Goal: Information Seeking & Learning: Learn about a topic

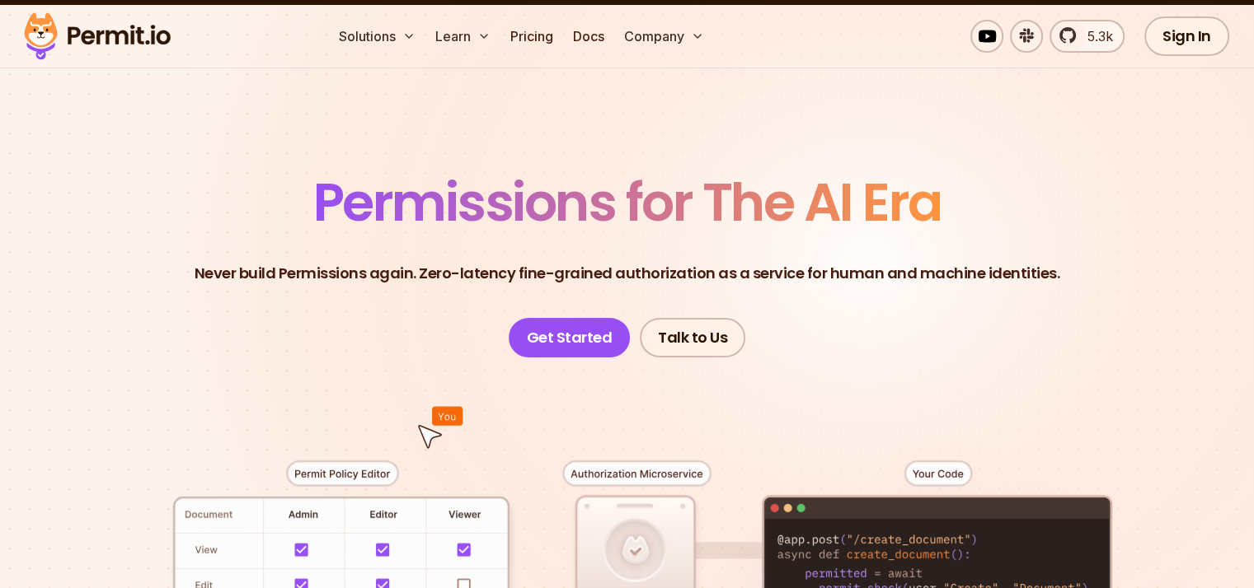
click at [600, 223] on span "Permissions for The AI Era" at bounding box center [627, 202] width 628 height 73
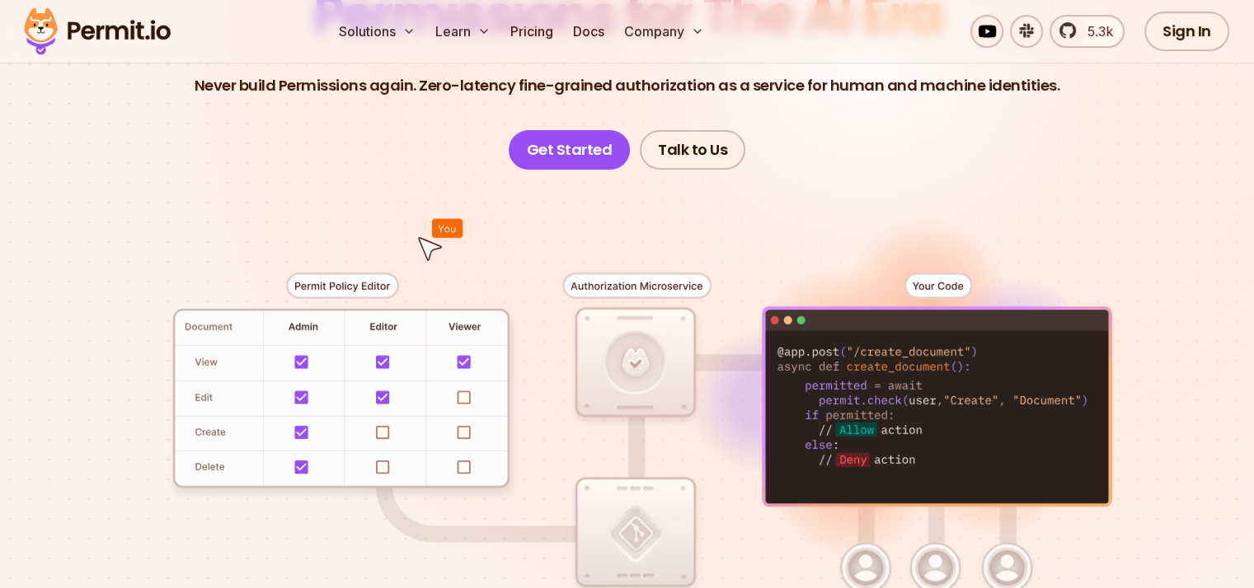
scroll to position [247, 0]
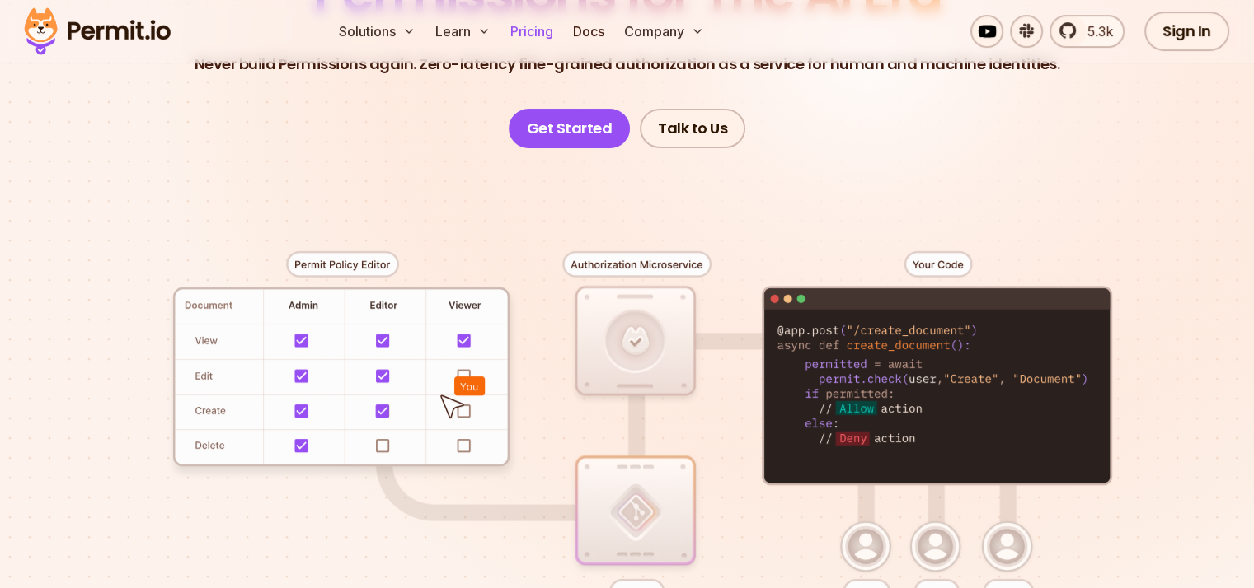
click at [560, 45] on link "Pricing" at bounding box center [532, 31] width 56 height 33
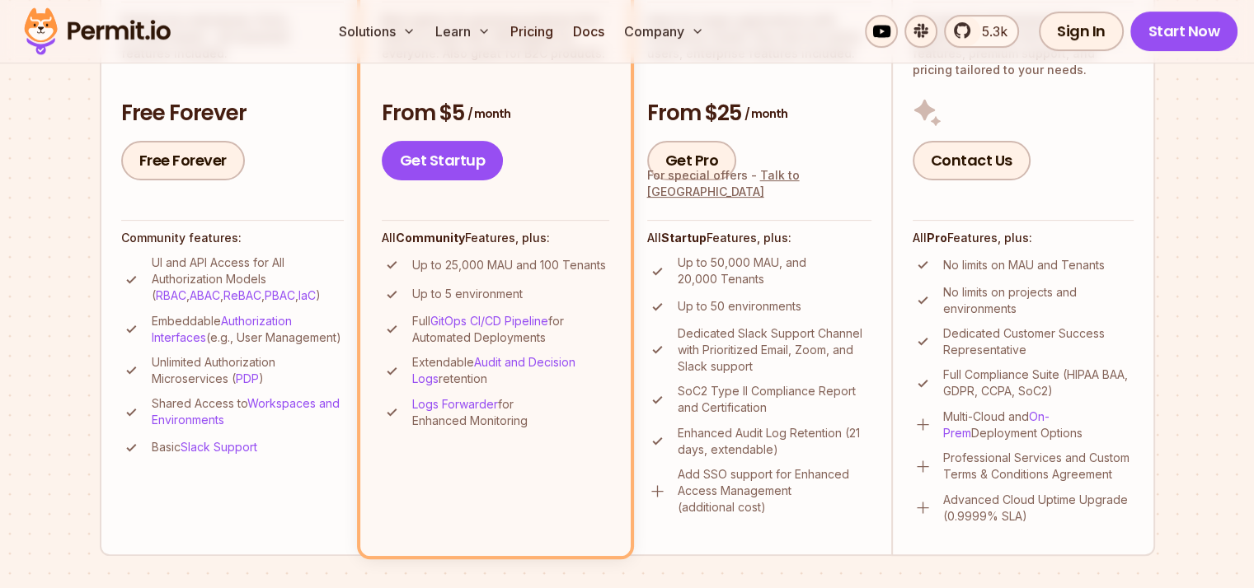
scroll to position [532, 0]
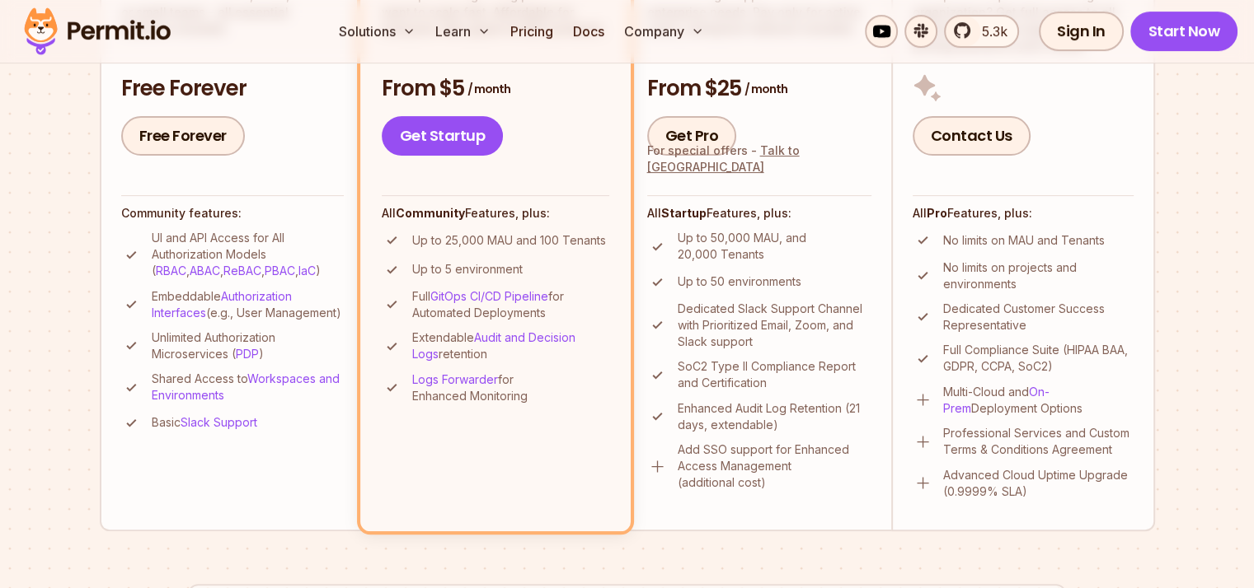
click at [309, 341] on ul "UI and API Access for All Authorization Models ( RBAC , ABAC , ReBAC , PBAC , I…" at bounding box center [232, 332] width 223 height 204
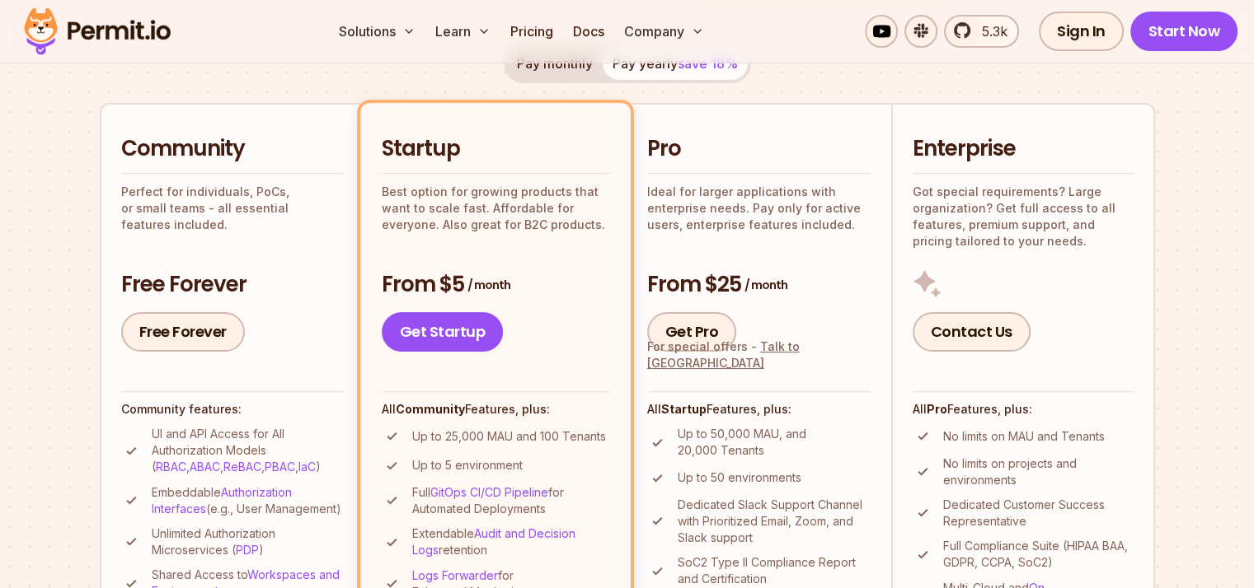
scroll to position [335, 0]
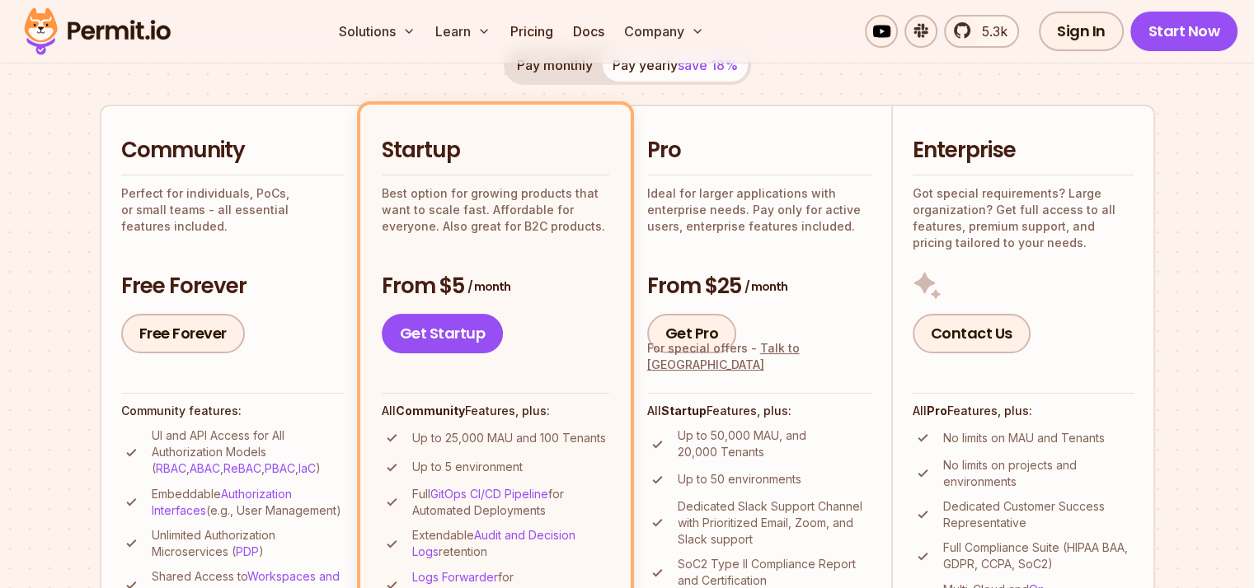
click at [297, 321] on div "Free Forever" at bounding box center [232, 334] width 223 height 40
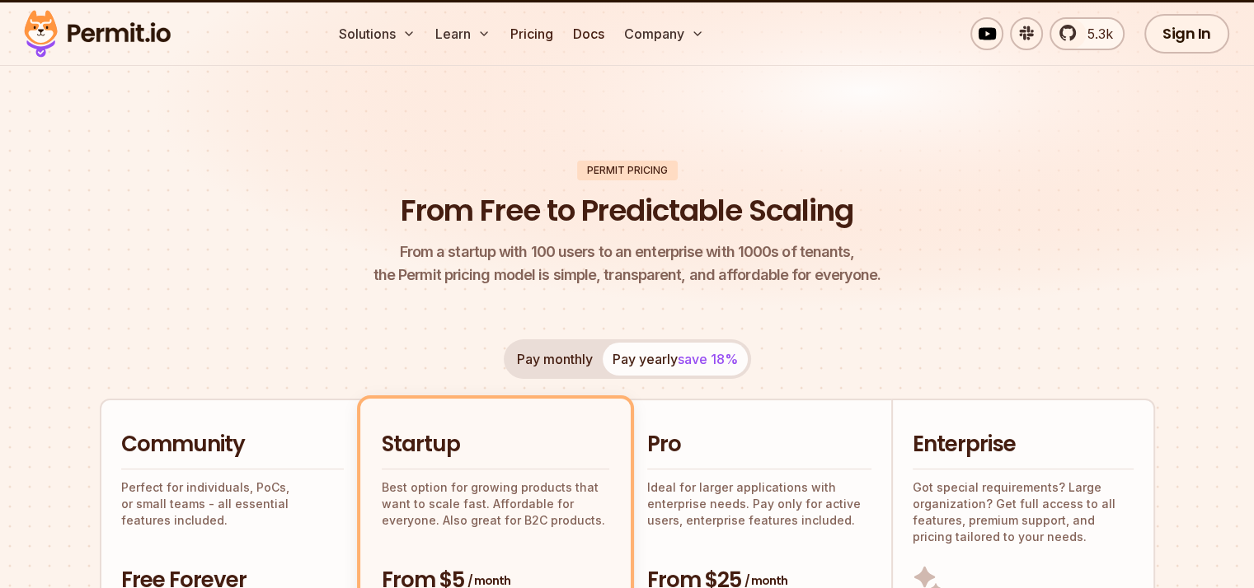
scroll to position [0, 0]
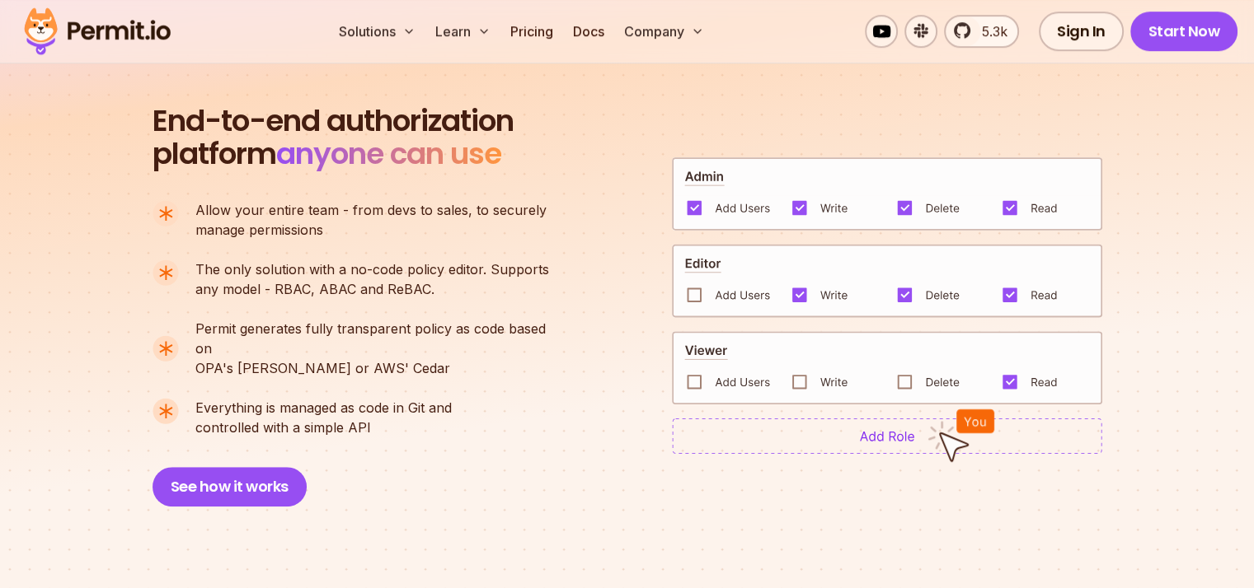
scroll to position [1148, 0]
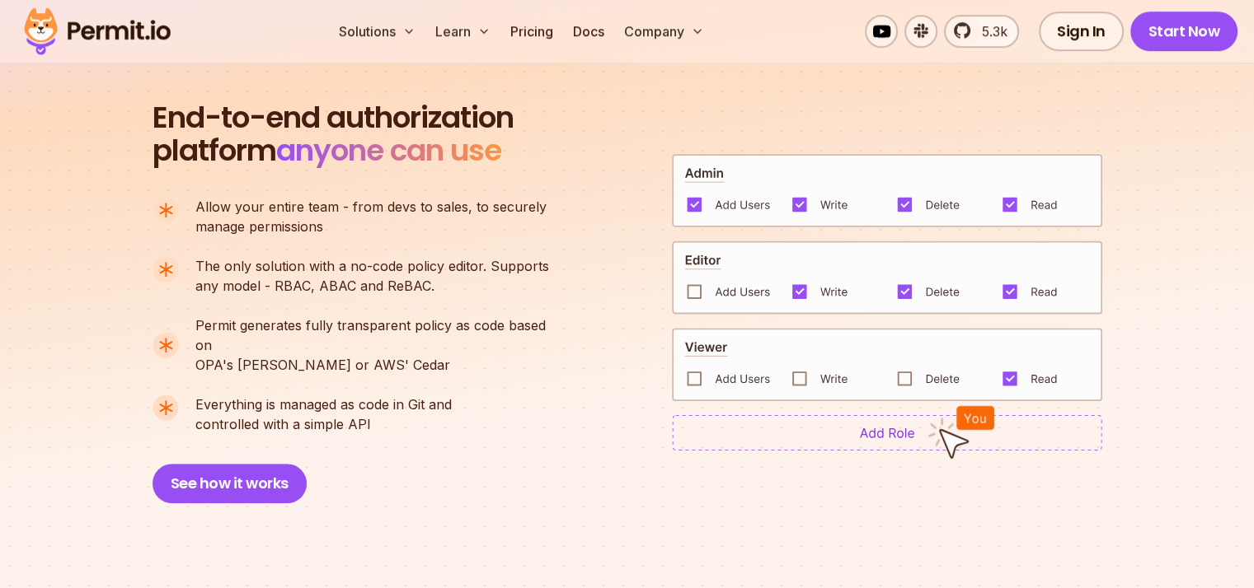
click at [712, 430] on img at bounding box center [887, 433] width 430 height 36
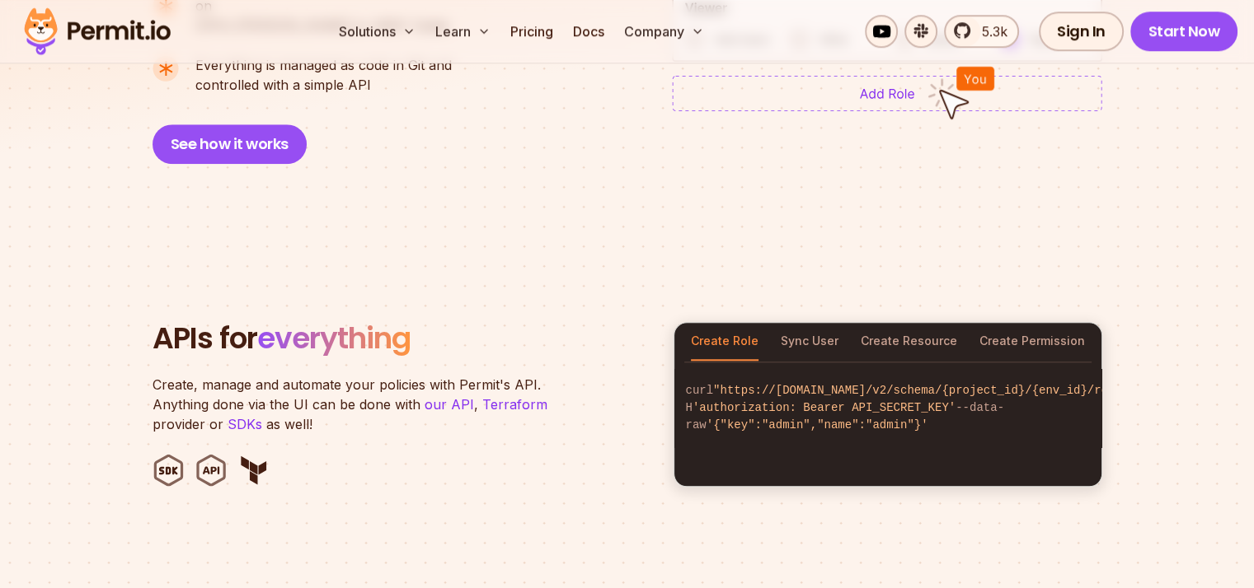
scroll to position [1538, 0]
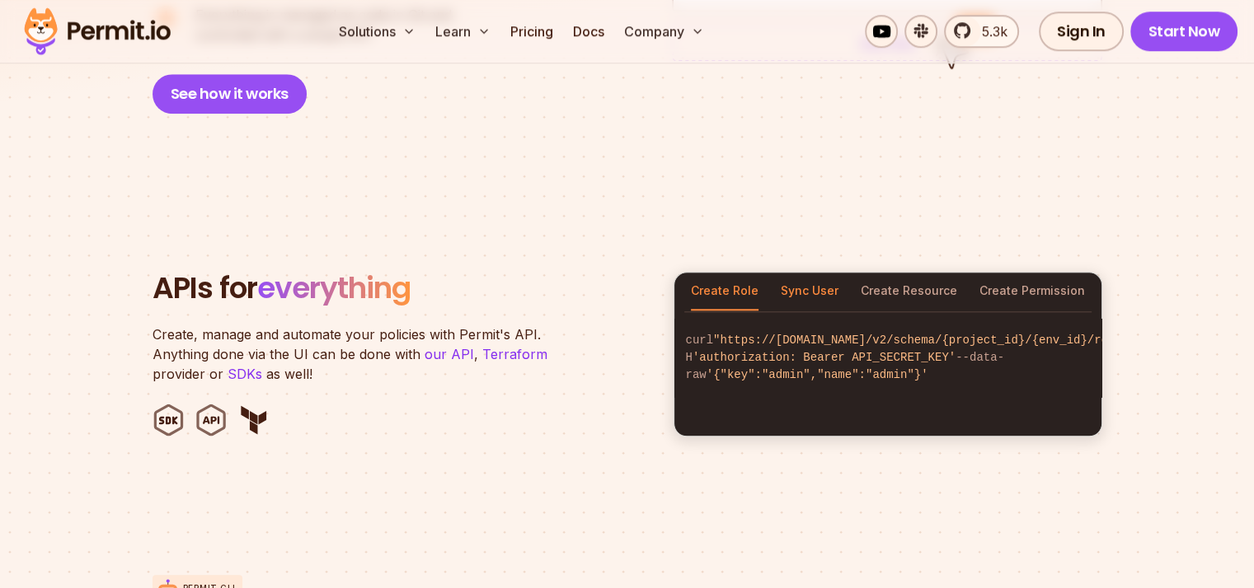
click at [795, 278] on button "Sync User" at bounding box center [810, 292] width 58 height 38
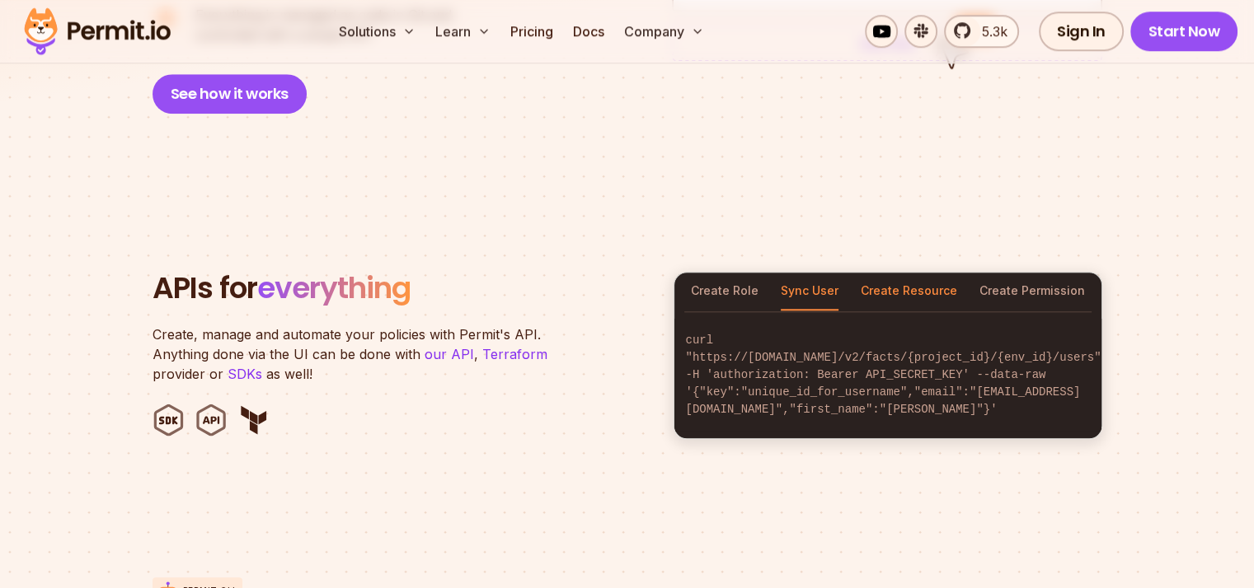
click at [898, 273] on button "Create Resource" at bounding box center [908, 292] width 96 height 38
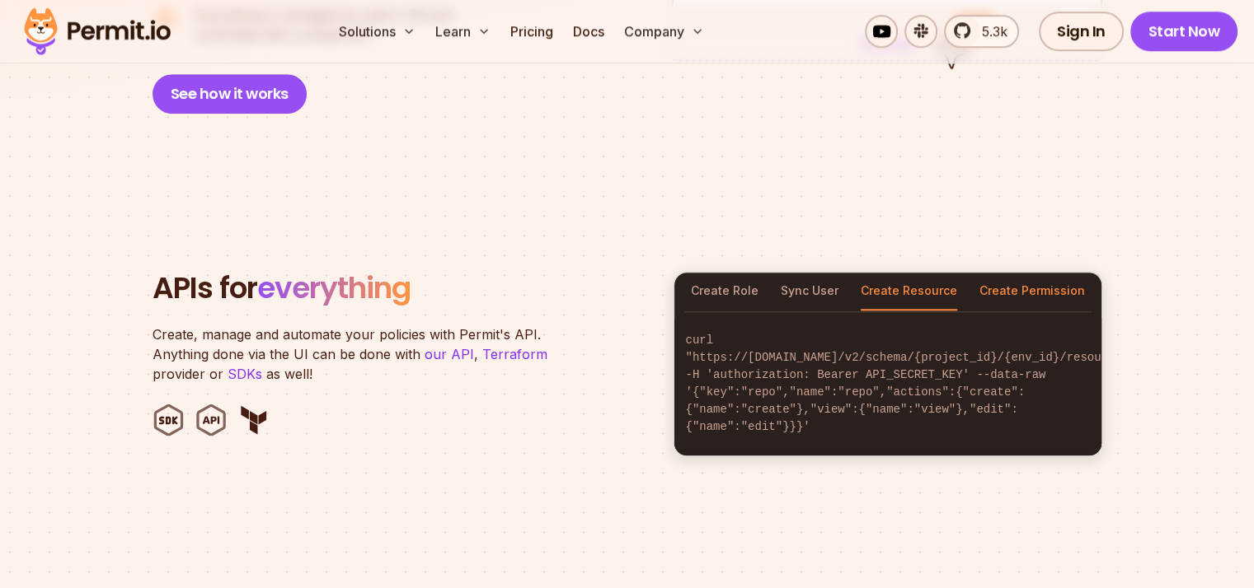
click at [1014, 274] on button "Create Permission" at bounding box center [1031, 292] width 105 height 38
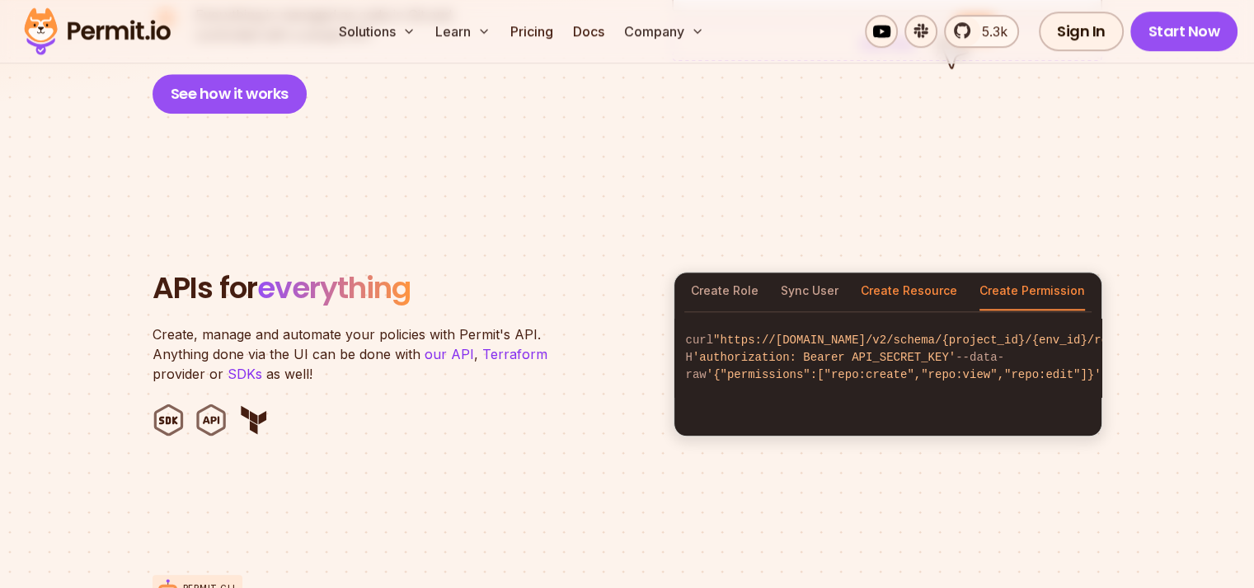
click at [917, 274] on button "Create Resource" at bounding box center [908, 292] width 96 height 38
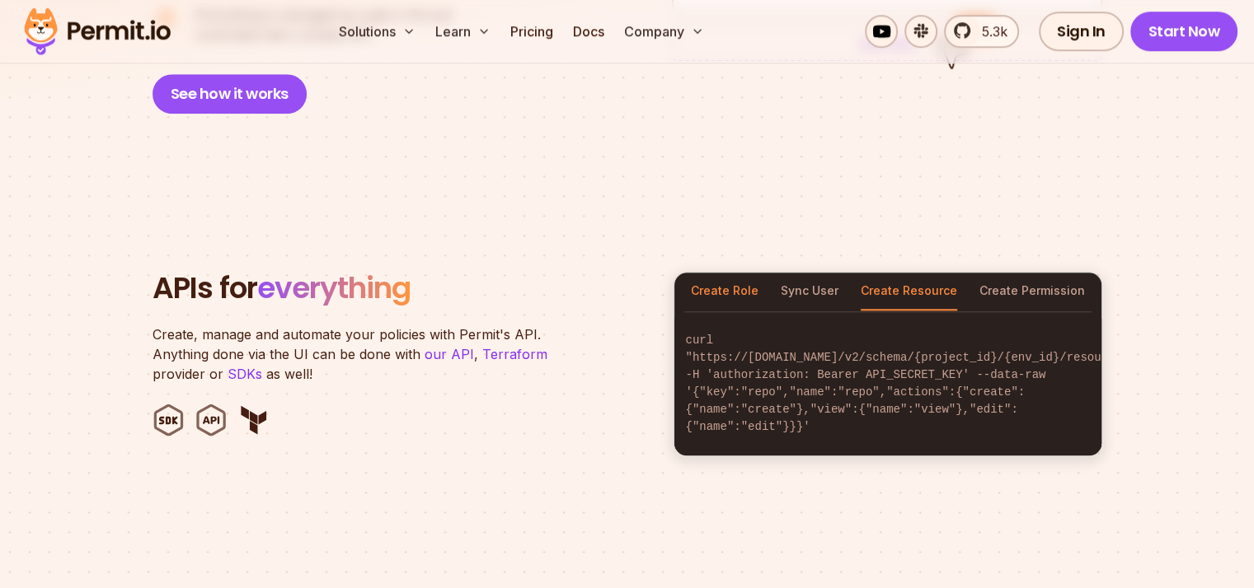
click at [701, 273] on button "Create Role" at bounding box center [725, 292] width 68 height 38
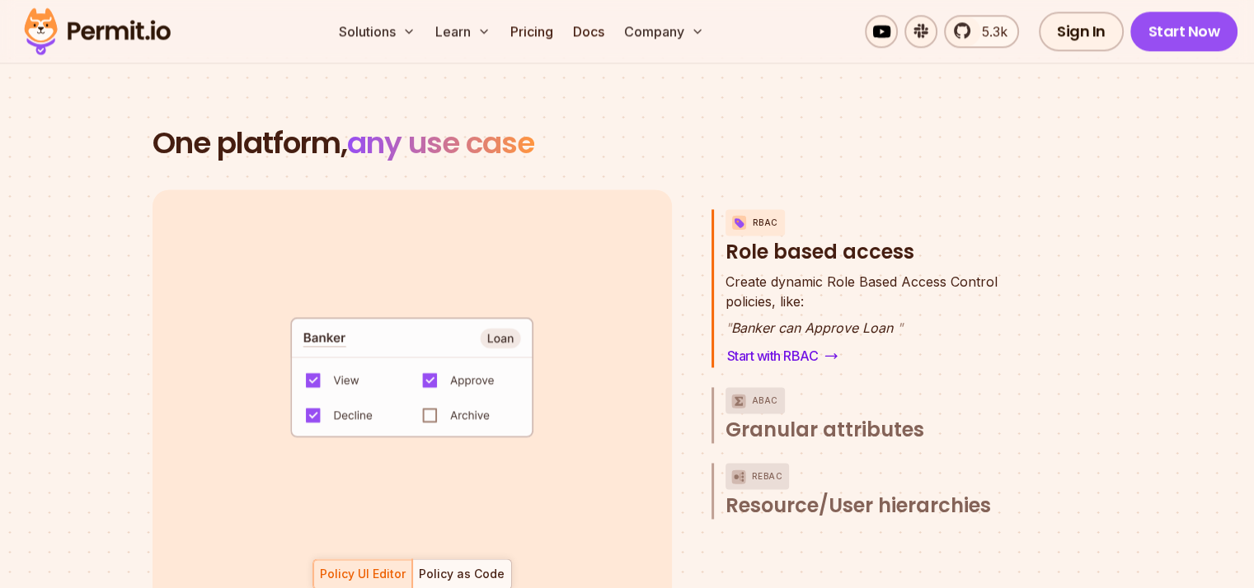
scroll to position [2362, 0]
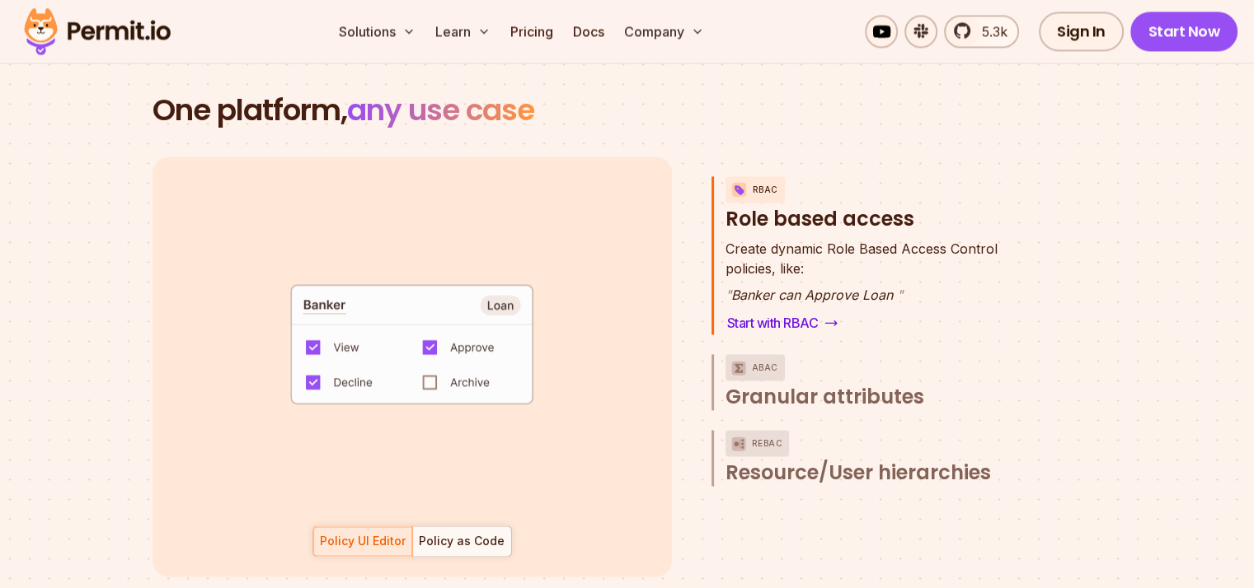
click at [797, 392] on div "RBAC Role based access Create dynamic Role Based Access Control policies, like:…" at bounding box center [871, 367] width 321 height 420
click at [801, 384] on span "Granular attributes" at bounding box center [824, 397] width 199 height 26
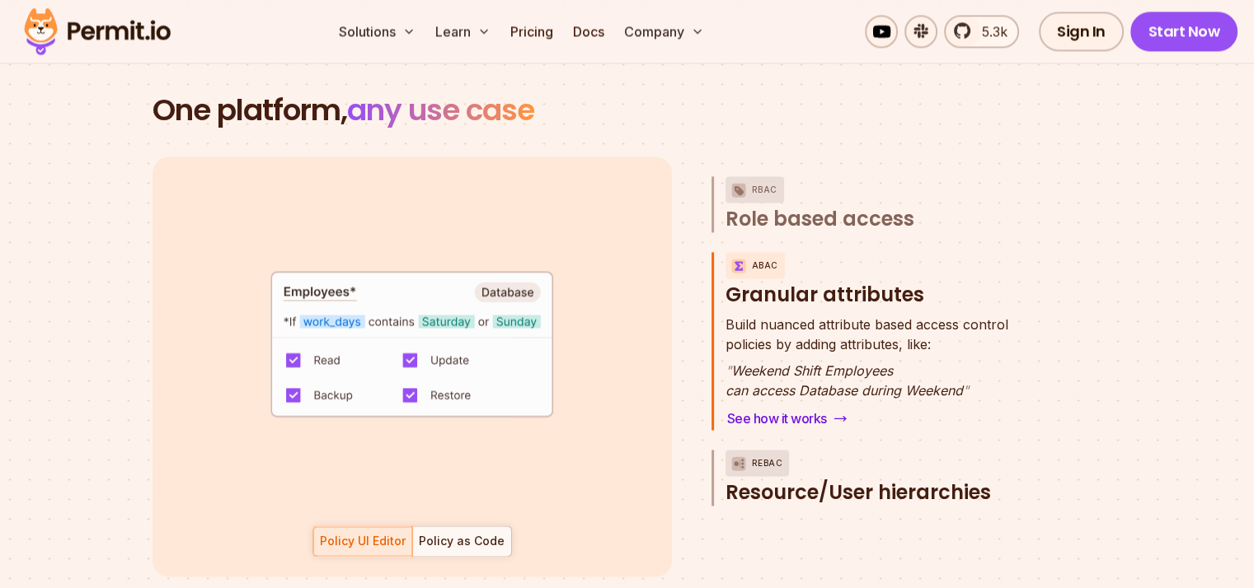
click at [787, 456] on button "ReBAC Resource/User hierarchies" at bounding box center [878, 478] width 307 height 56
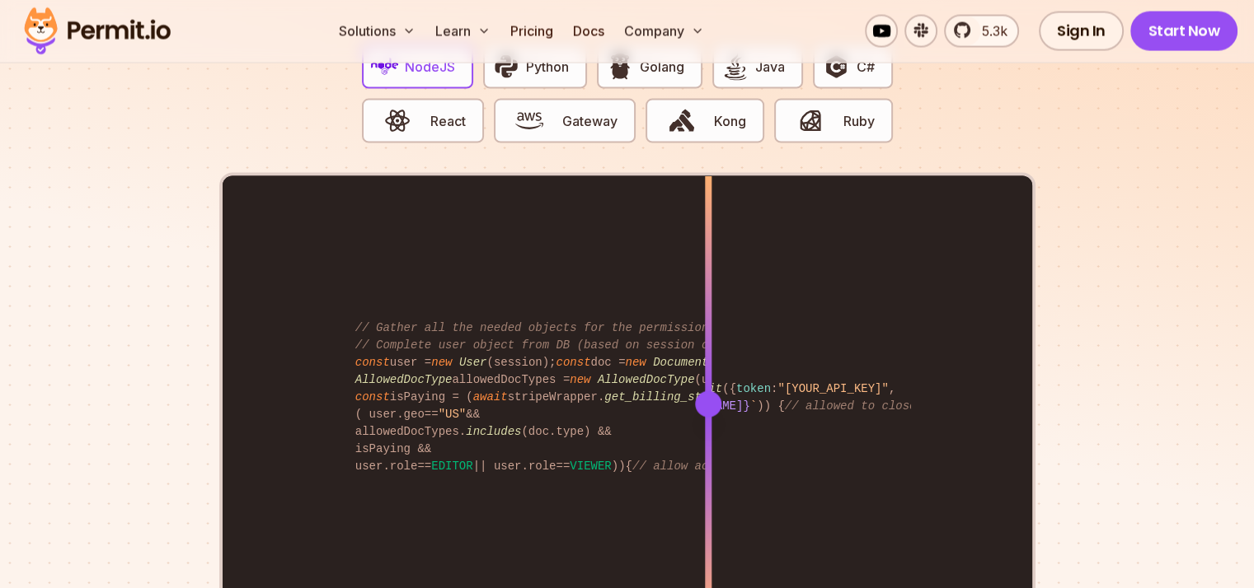
scroll to position [3313, 0]
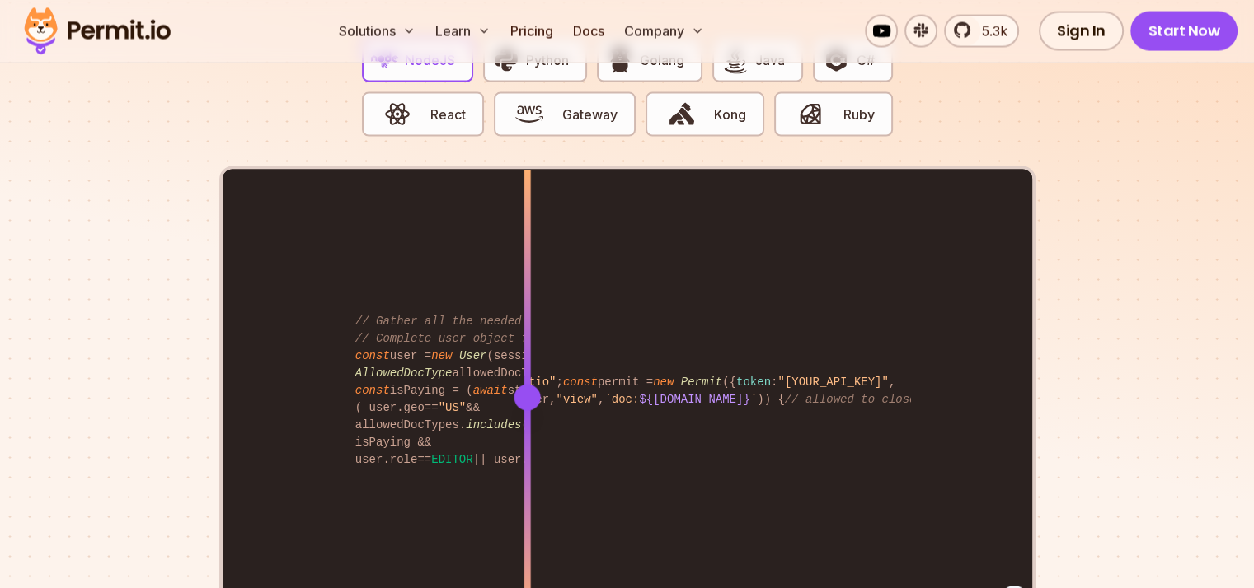
drag, startPoint x: 710, startPoint y: 371, endPoint x: 536, endPoint y: 145, distance: 285.0
click at [536, 166] on div "// Gather all the needed objects for the permission check // Complete user obje…" at bounding box center [627, 395] width 816 height 459
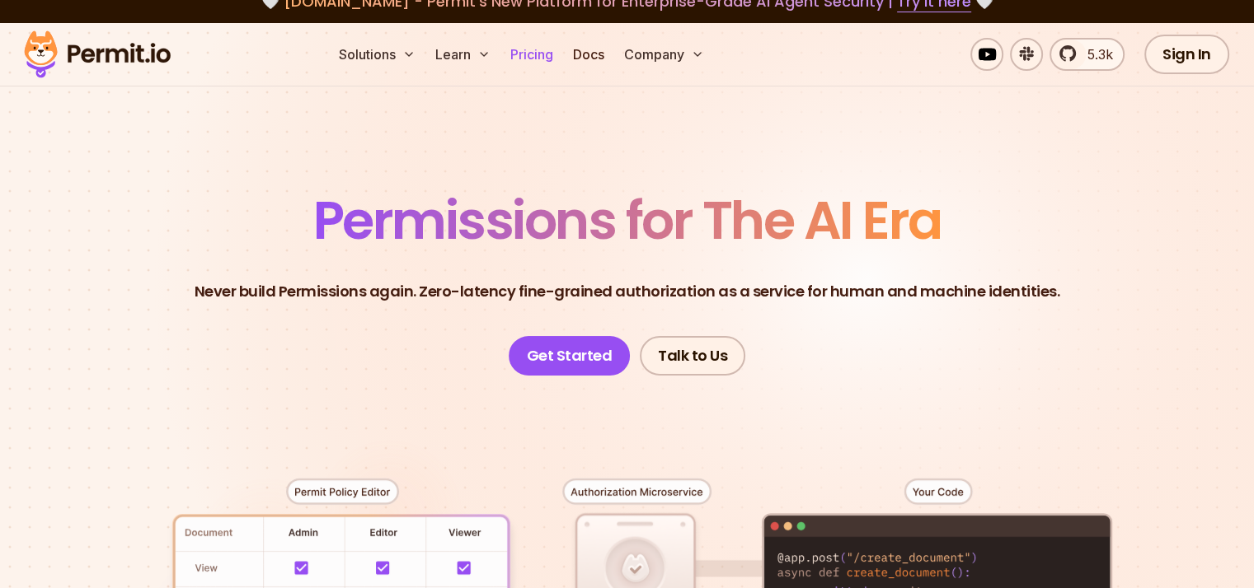
scroll to position [0, 0]
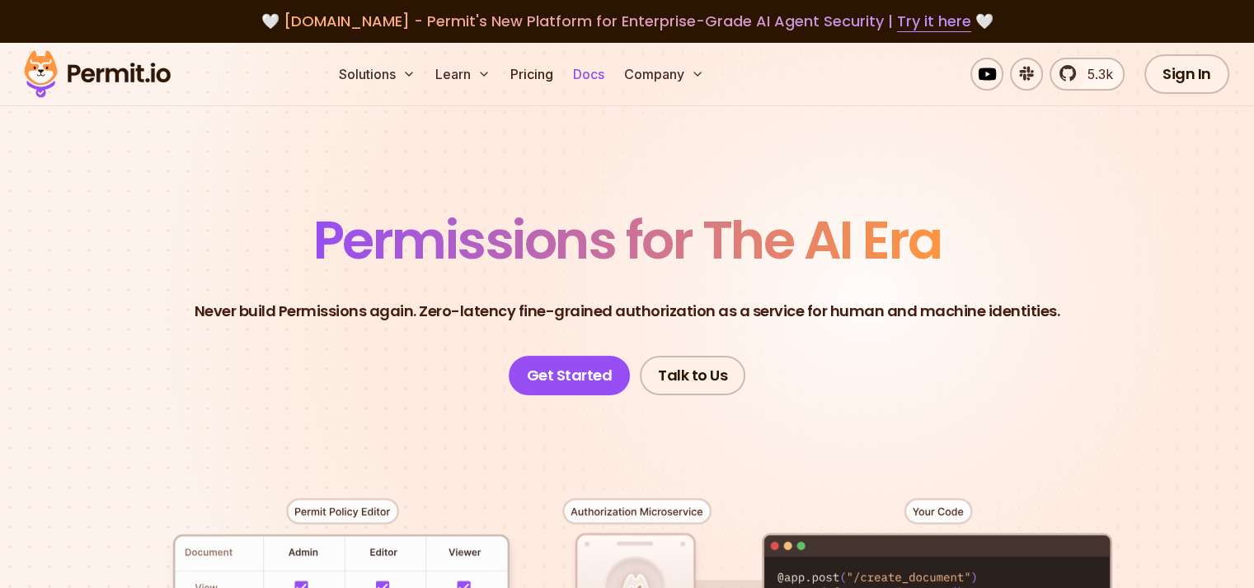
click at [611, 75] on link "Docs" at bounding box center [588, 74] width 45 height 33
